Goal: Task Accomplishment & Management: Complete application form

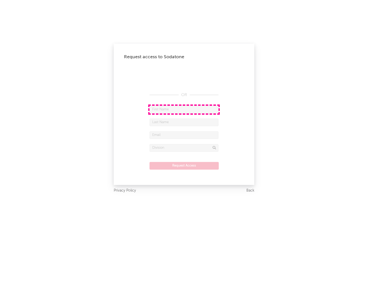
click at [184, 109] on input "text" at bounding box center [184, 110] width 69 height 8
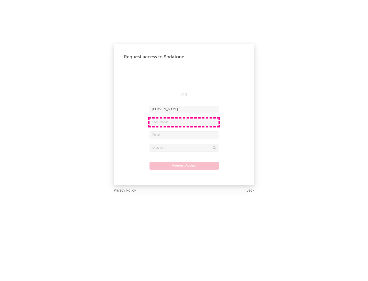
type input "[PERSON_NAME]"
click at [184, 122] on input "text" at bounding box center [184, 123] width 69 height 8
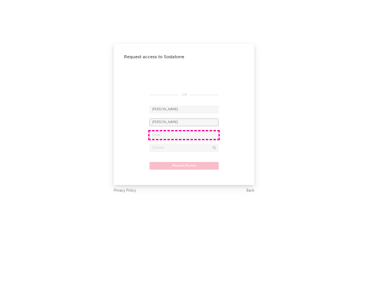
type input "[PERSON_NAME]"
click at [184, 135] on input "text" at bounding box center [184, 135] width 69 height 8
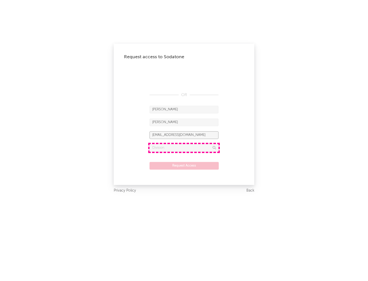
type input "[EMAIL_ADDRESS][DOMAIN_NAME]"
click at [184, 148] on input "text" at bounding box center [184, 148] width 69 height 8
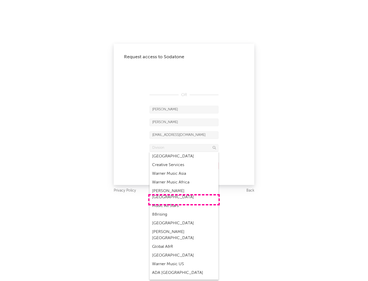
click at [184, 202] on div "Music All Stars" at bounding box center [184, 206] width 69 height 9
type input "Music All Stars"
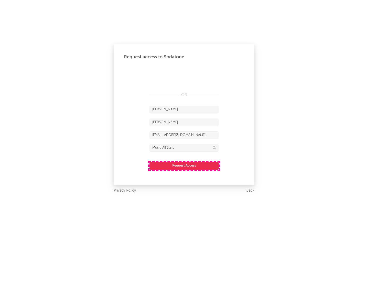
click at [184, 166] on button "Request Access" at bounding box center [184, 166] width 69 height 8
